Goal: Task Accomplishment & Management: Complete application form

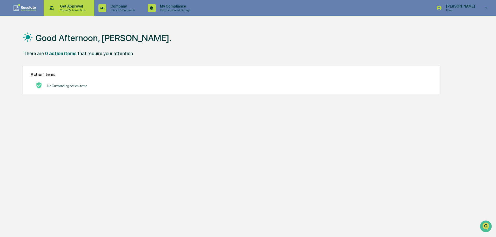
click at [62, 9] on p "Content & Transactions" at bounding box center [72, 10] width 32 height 4
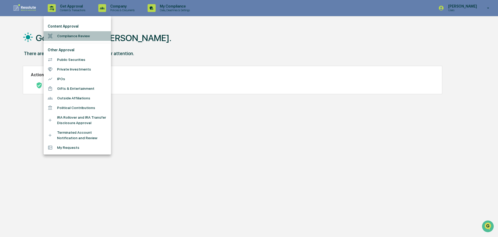
click at [66, 33] on li "Compliance Review" at bounding box center [78, 36] width 68 height 10
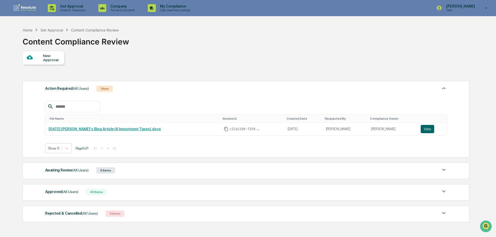
click at [87, 193] on div "43 Items" at bounding box center [96, 191] width 21 height 6
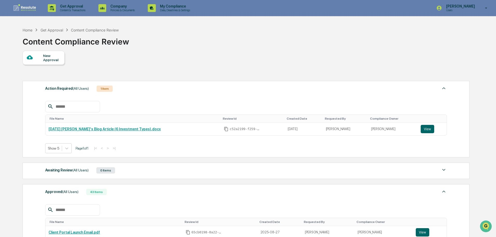
click at [46, 55] on div "New Approval" at bounding box center [51, 57] width 17 height 8
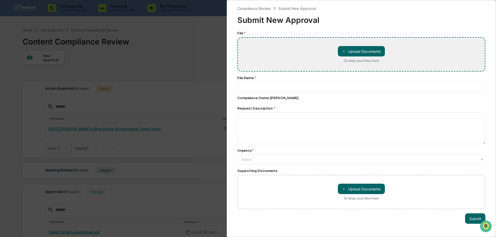
type input "**********"
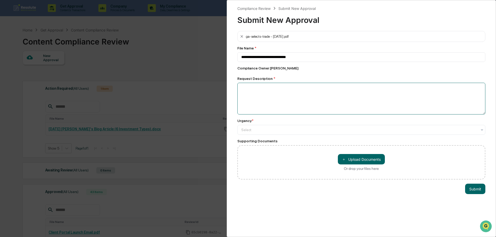
click at [256, 93] on textarea at bounding box center [361, 99] width 248 height 32
type textarea "**********"
click at [254, 130] on div at bounding box center [359, 129] width 236 height 5
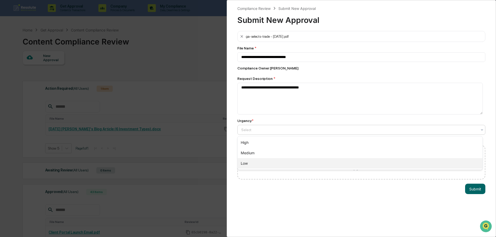
click at [252, 160] on div "Low" at bounding box center [360, 163] width 245 height 10
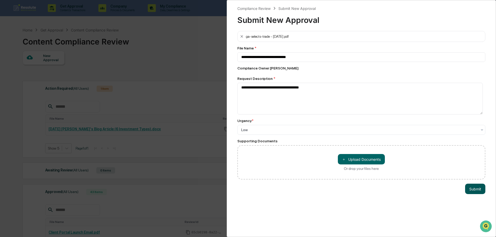
click at [475, 189] on button "Submit" at bounding box center [475, 188] width 20 height 10
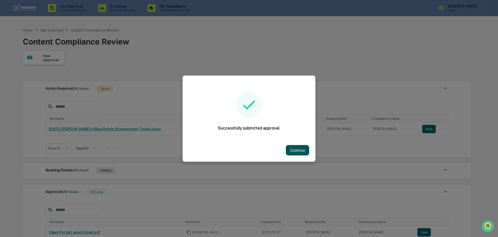
click at [302, 149] on button "Continue" at bounding box center [297, 150] width 23 height 10
